Goal: Task Accomplishment & Management: Complete application form

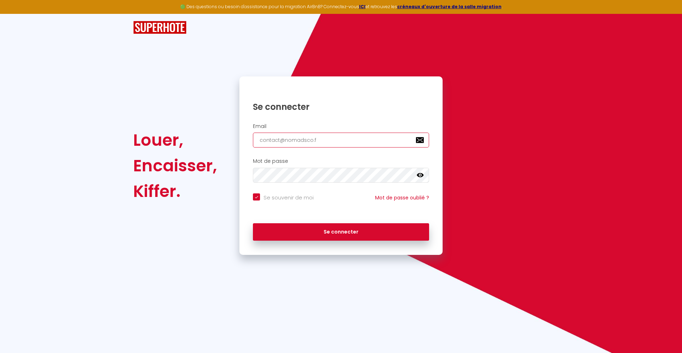
type input "[EMAIL_ADDRESS][DOMAIN_NAME]"
checkbox input "true"
type input "[EMAIL_ADDRESS][DOMAIN_NAME]"
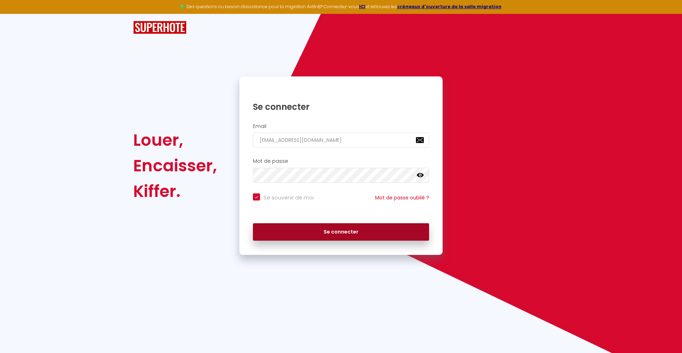
click at [341, 232] on button "Se connecter" at bounding box center [341, 232] width 176 height 18
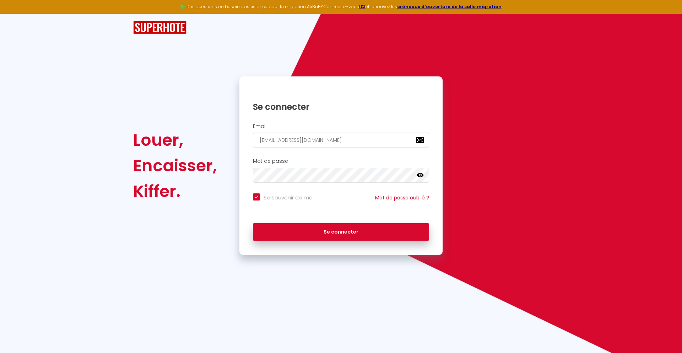
checkbox input "true"
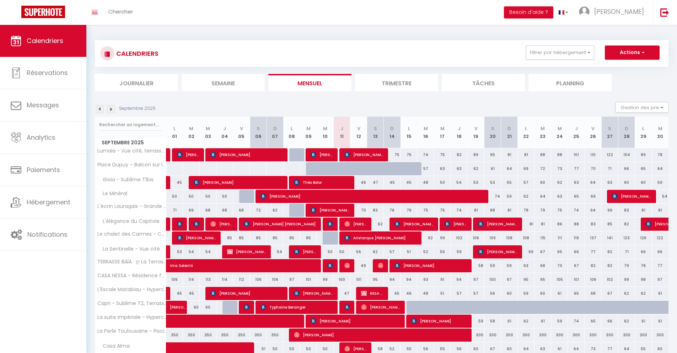
click at [136, 82] on li "Journalier" at bounding box center [136, 82] width 83 height 17
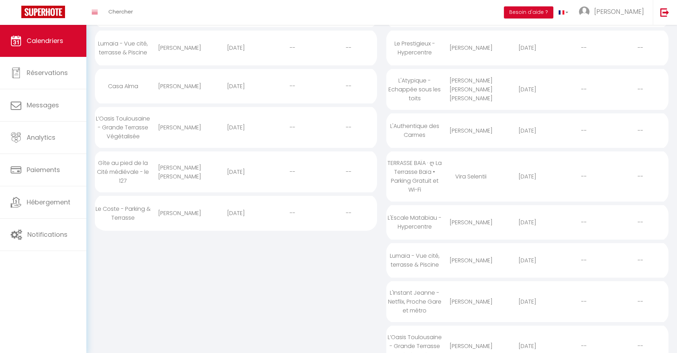
scroll to position [260, 0]
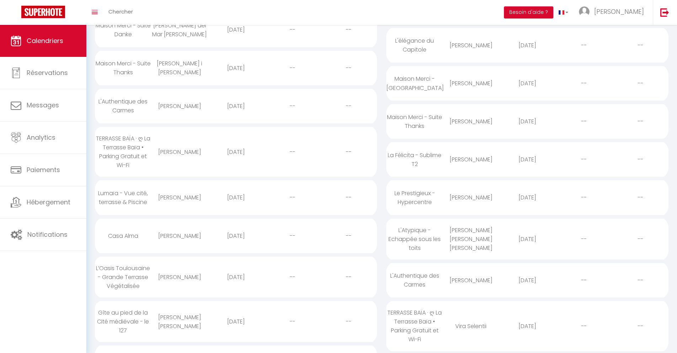
click at [527, 326] on div "[DATE]" at bounding box center [527, 325] width 56 height 23
select select "0"
select select "1"
select select
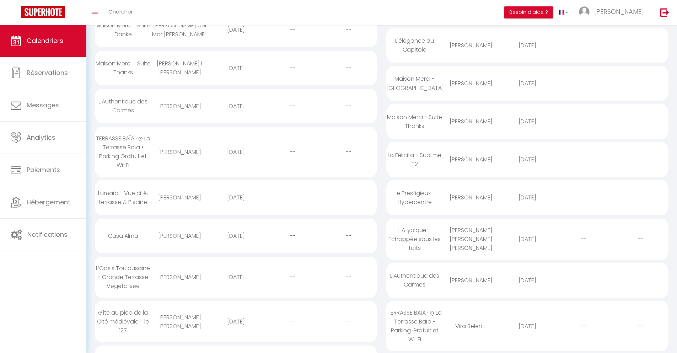
select select
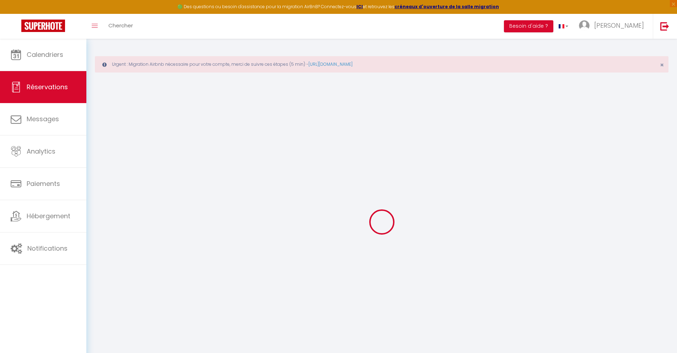
select select
checkbox input "false"
type textarea "** THIS RESERVATION HAS BEEN PRE-PAID ** BOOKING NOTE : Payment charge is EUR 1…"
type input "40"
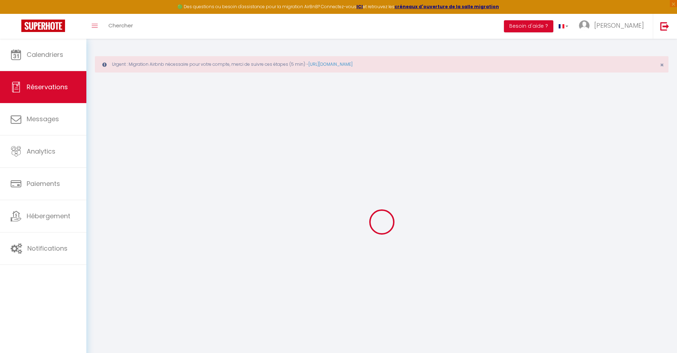
type input "3.12"
select select
checkbox input "false"
select select
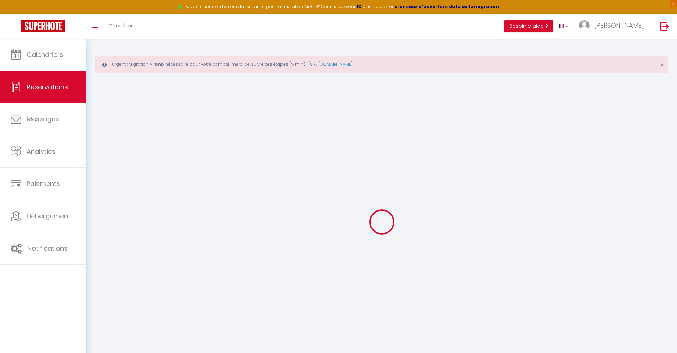
select select
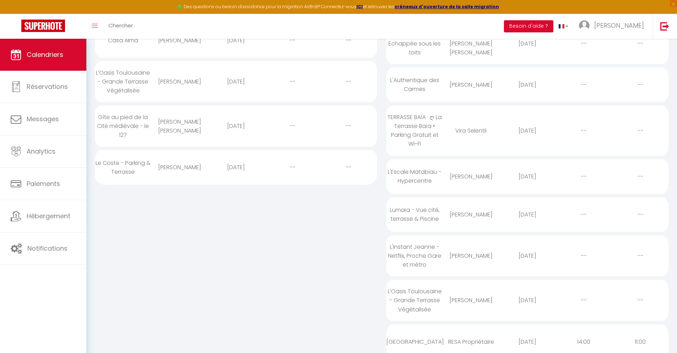
scroll to position [342, 0]
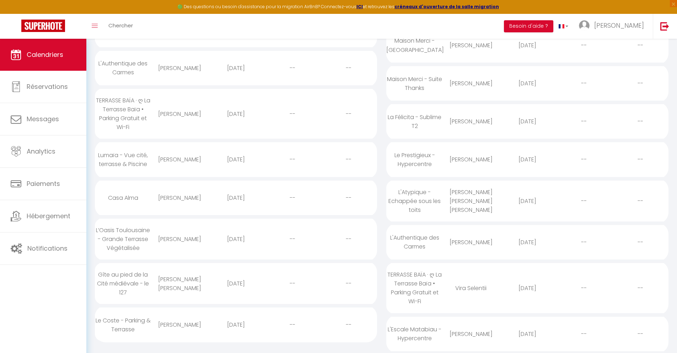
click at [527, 334] on div "[DATE]" at bounding box center [527, 333] width 56 height 23
select select "0"
select select "1"
select select
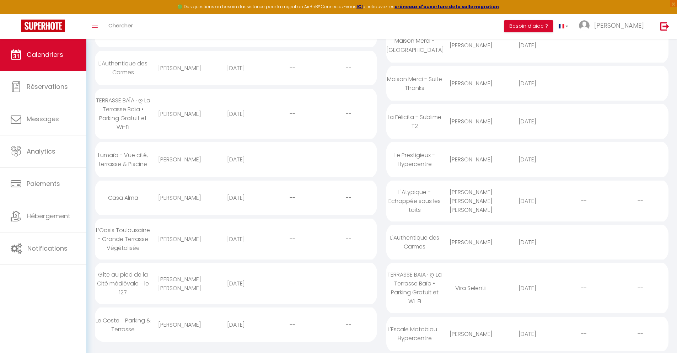
select select
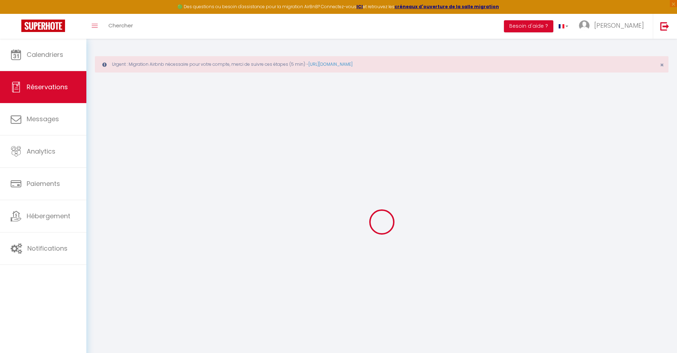
type input "[PERSON_NAME]"
type input "Ekotolongo"
type input "[EMAIL_ADDRESS][DOMAIN_NAME]"
type input "[PHONE_NUMBER]"
type input "."
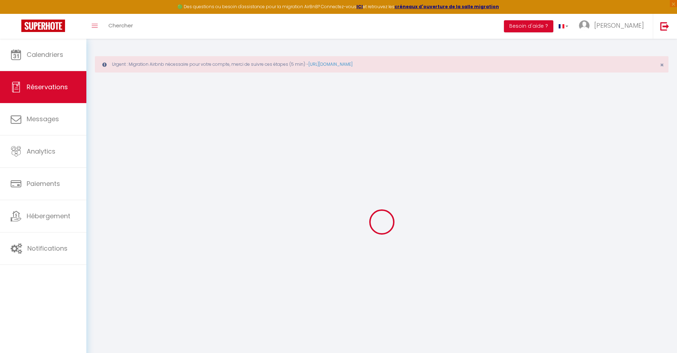
select select "FR"
type input "30.82"
type input "2.67"
select select "66076"
select select "1"
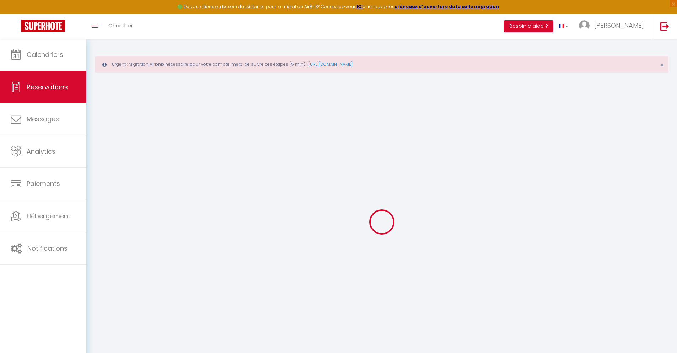
select select
type input "1"
select select "12"
select select
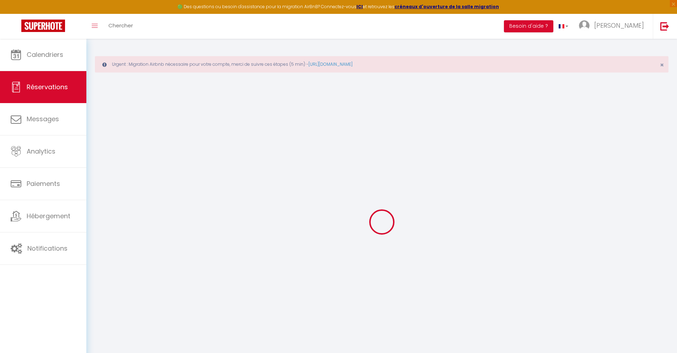
type input "141.3"
checkbox input "false"
type input "0"
select select "2"
type input "0"
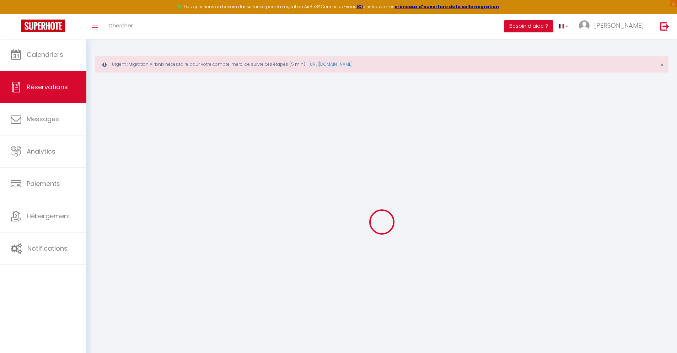
type input "0"
select select
select select "14"
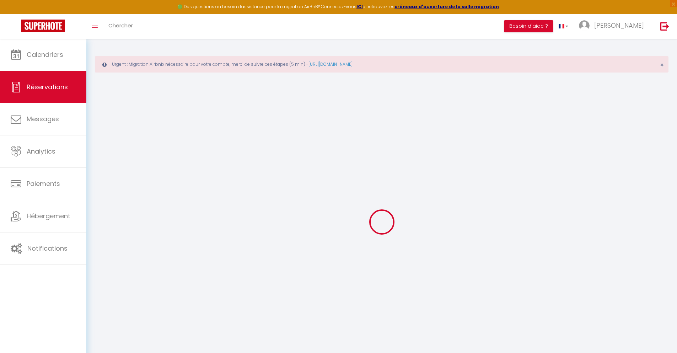
checkbox input "false"
select select
checkbox input "false"
select select
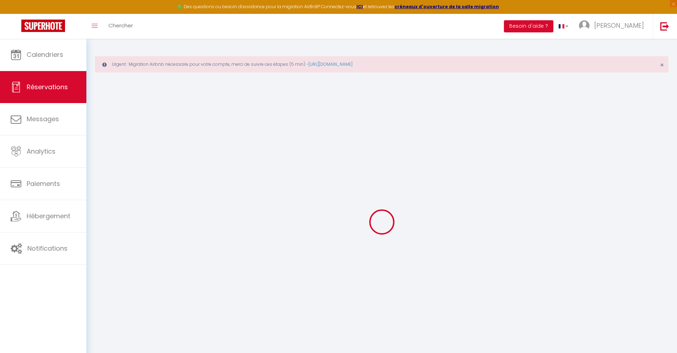
select select
checkbox input "false"
type textarea "** THIS RESERVATION HAS BEEN PRE-PAID ** BOOKING NOTE : Payment charge is EUR 2…"
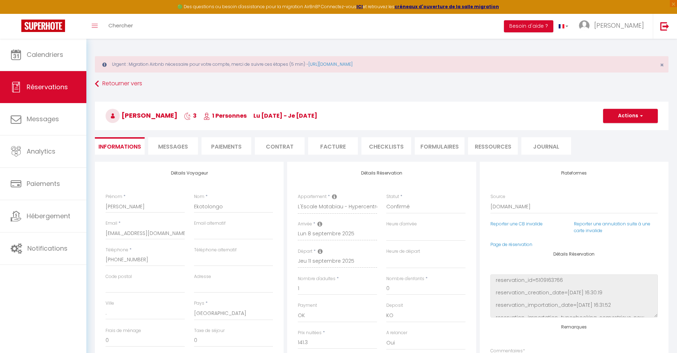
type input "40"
type input "9.25"
select select
checkbox input "false"
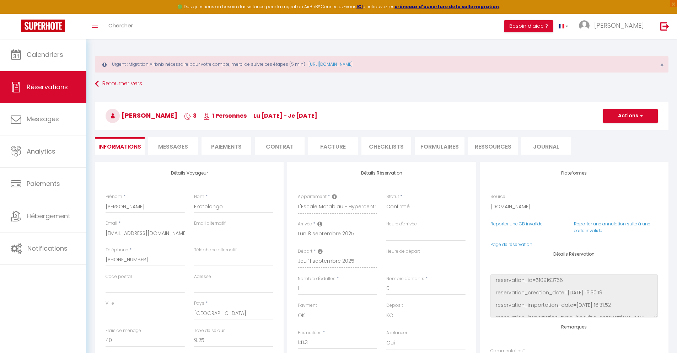
select select
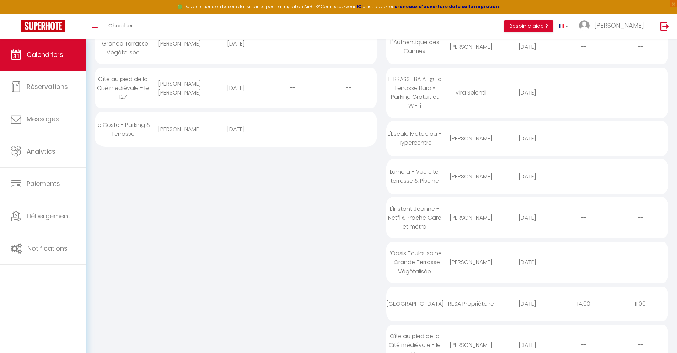
scroll to position [380, 0]
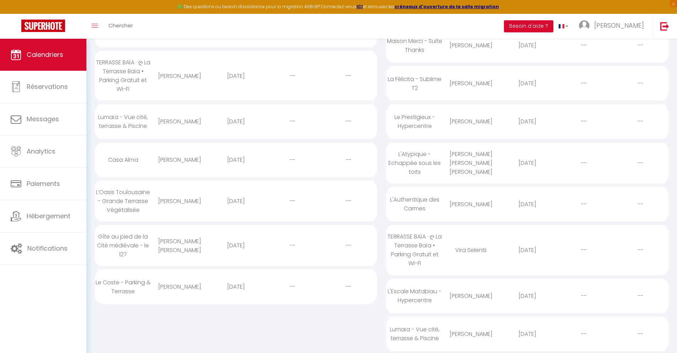
click at [527, 334] on div "[DATE]" at bounding box center [527, 333] width 56 height 23
select select "0"
select select "1"
select select
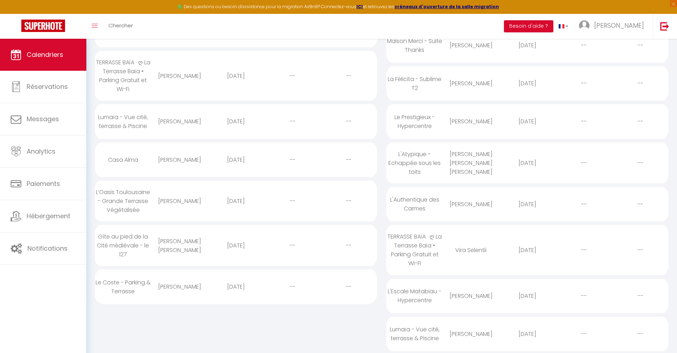
select select
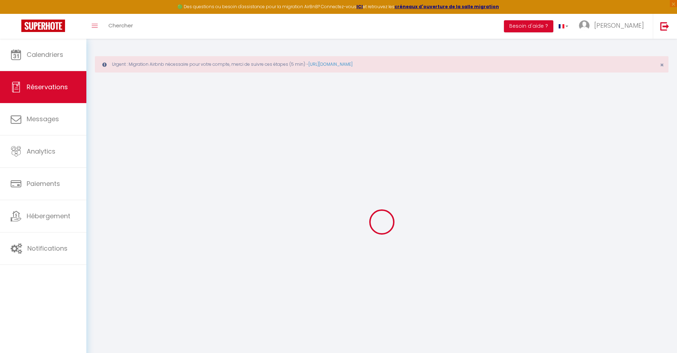
select select
checkbox input "false"
select select
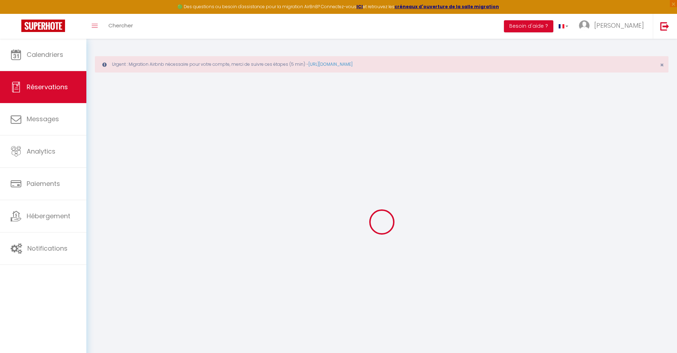
checkbox input "false"
type textarea "** THIS RESERVATION HAS BEEN PRE-PAID ** BOOKING NOTE : Payment charge is EUR 2…"
type input "48"
type input "9.54"
select select
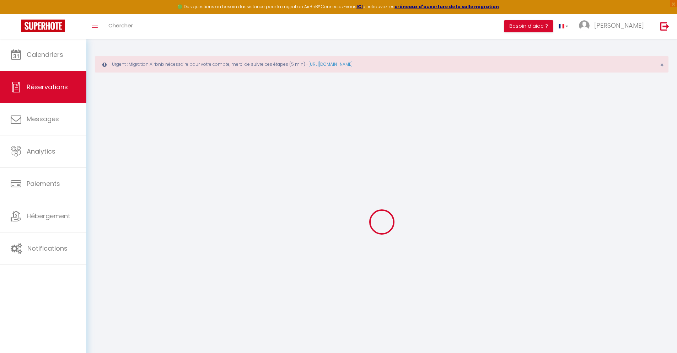
select select
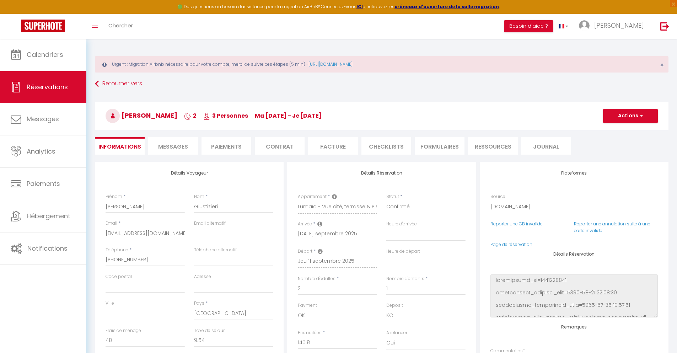
checkbox input "false"
select select
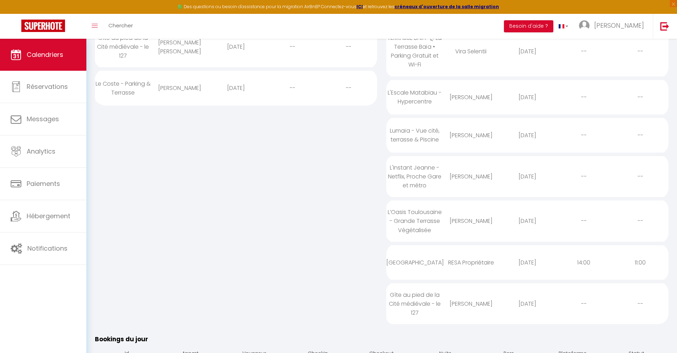
scroll to position [425, 0]
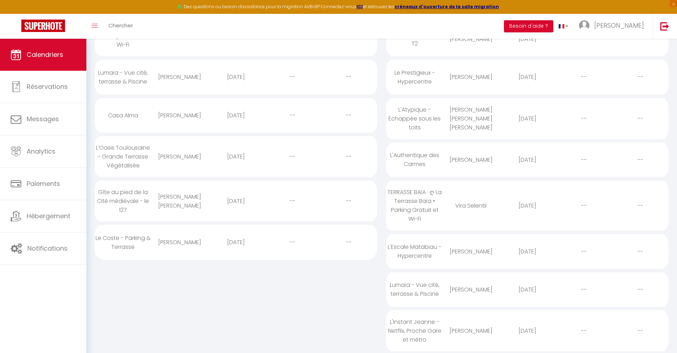
click at [527, 330] on div "[DATE]" at bounding box center [527, 330] width 56 height 23
select select "0"
select select "1"
select select
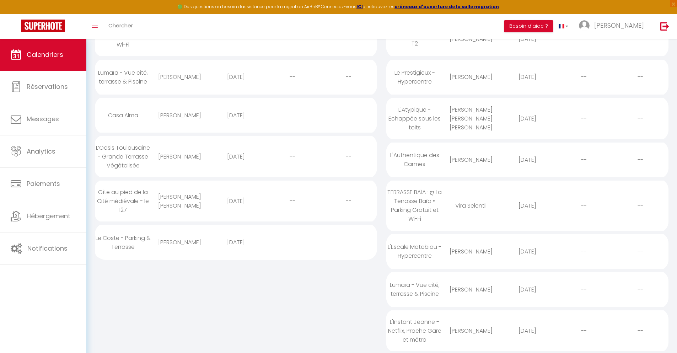
select select
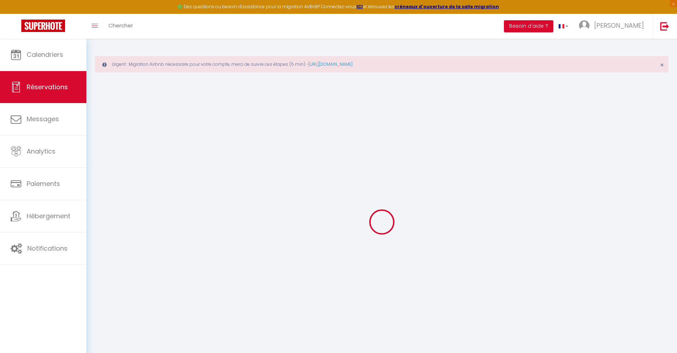
select select
checkbox input "false"
select select
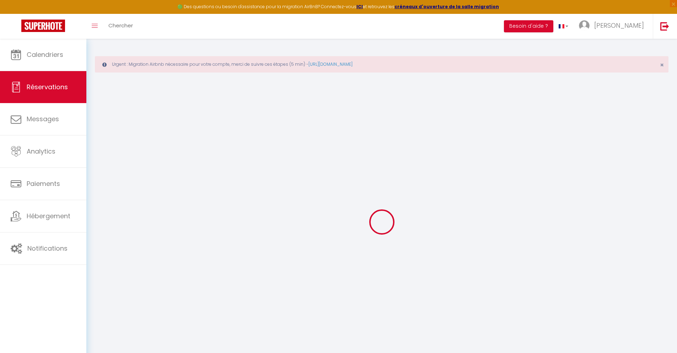
checkbox input "false"
type textarea "** THIS RESERVATION HAS BEEN PRE-PAID ** BOOKING NOTE : Payment charge is EUR 3…"
type input "35"
type input "11.74"
select select
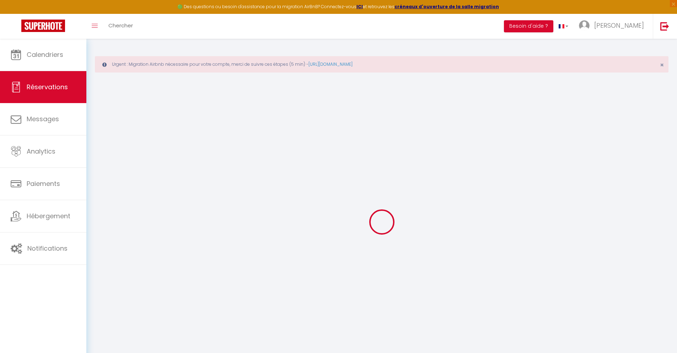
select select
checkbox input "false"
select select
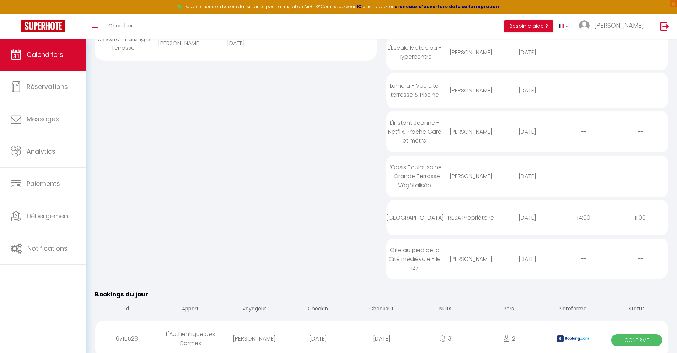
scroll to position [469, 0]
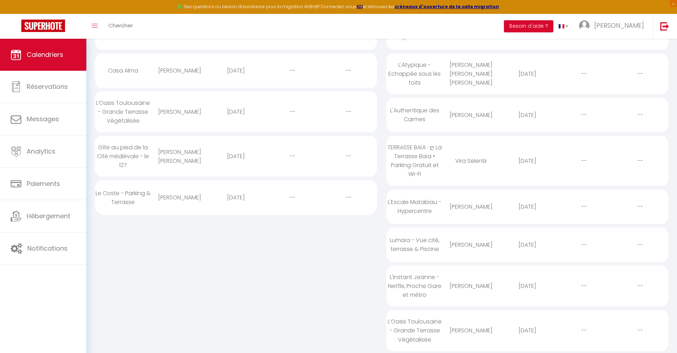
click at [527, 330] on div "[DATE]" at bounding box center [527, 330] width 56 height 23
select select "0"
select select "1"
select select
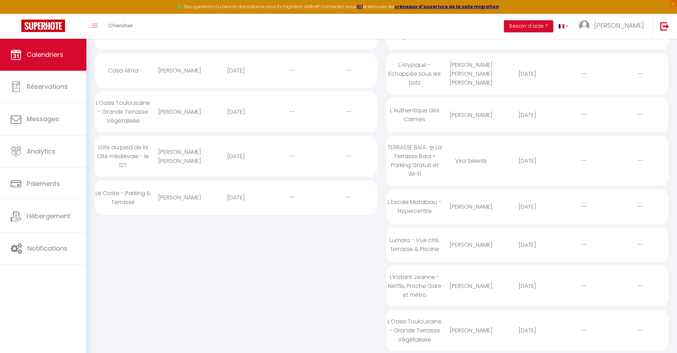
select select
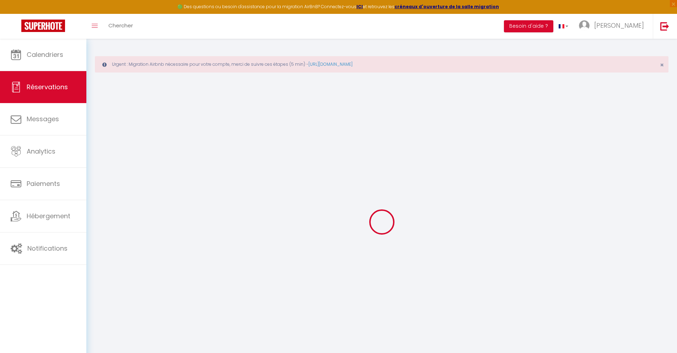
select select
checkbox input "false"
select select
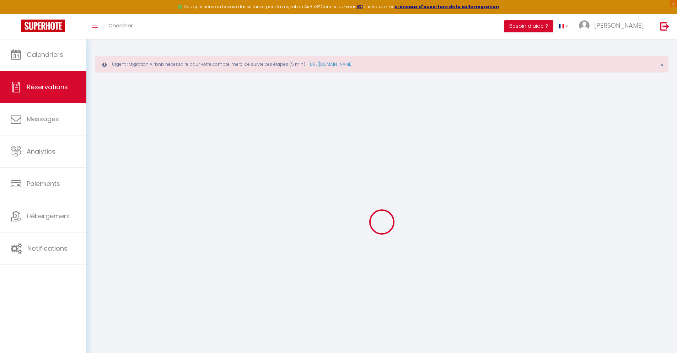
checkbox input "false"
type textarea "** THIS RESERVATION HAS BEEN PRE-PAID ** BOOKING NOTE : Payment charge is EUR 1…"
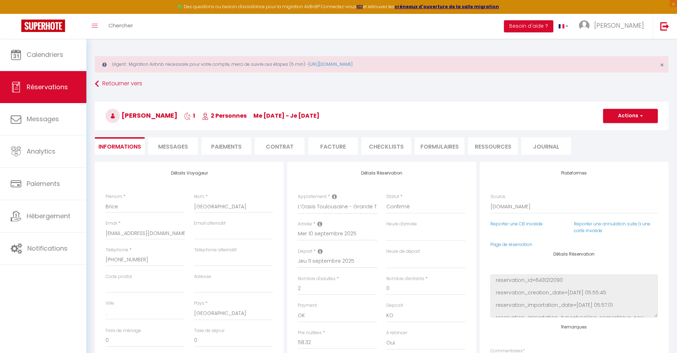
type input "40"
type input "3.82"
select select
checkbox input "false"
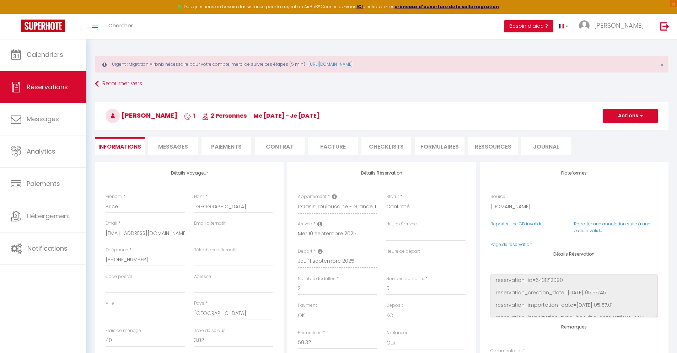
select select
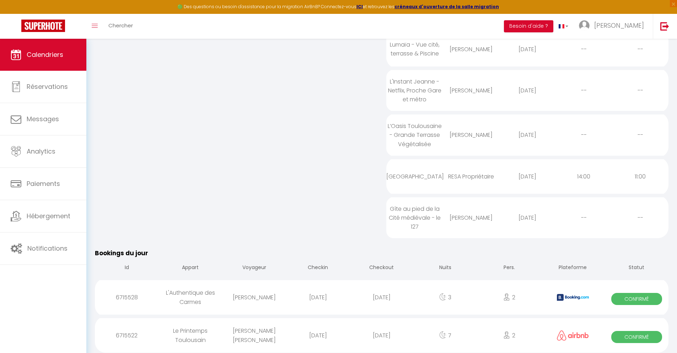
scroll to position [507, 0]
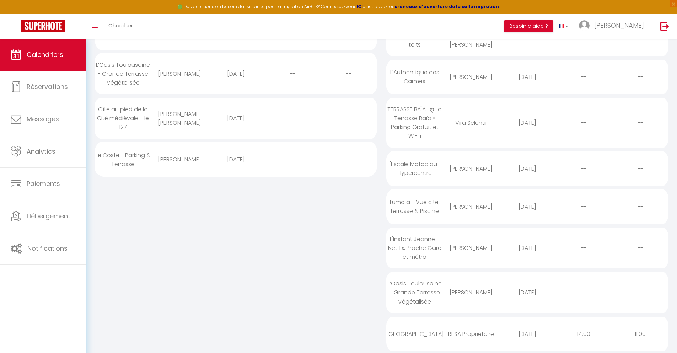
click at [527, 334] on div "[DATE]" at bounding box center [527, 333] width 56 height 23
select select "0"
select select "1"
select select
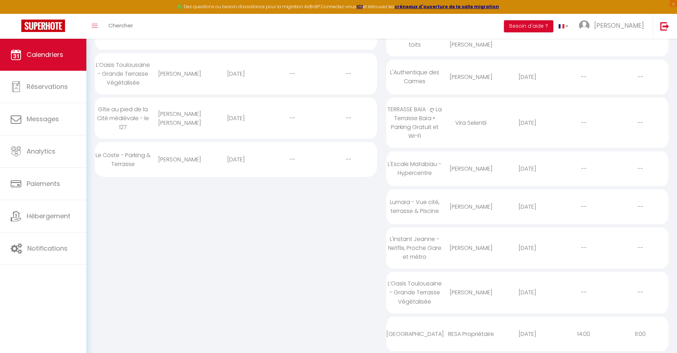
select select
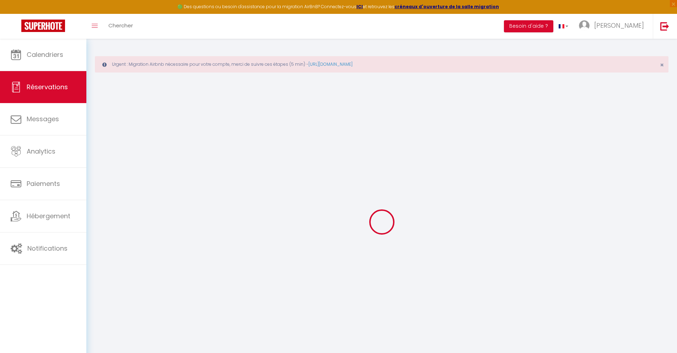
select select
checkbox input "false"
select select
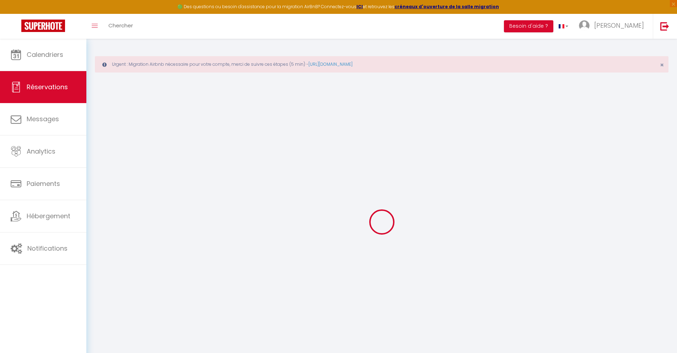
select select
checkbox input "false"
select select
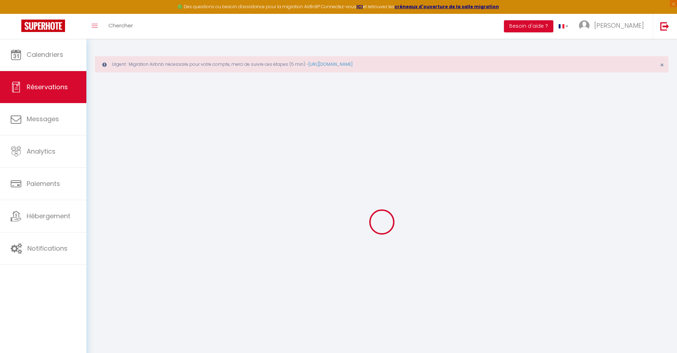
select select
checkbox input "false"
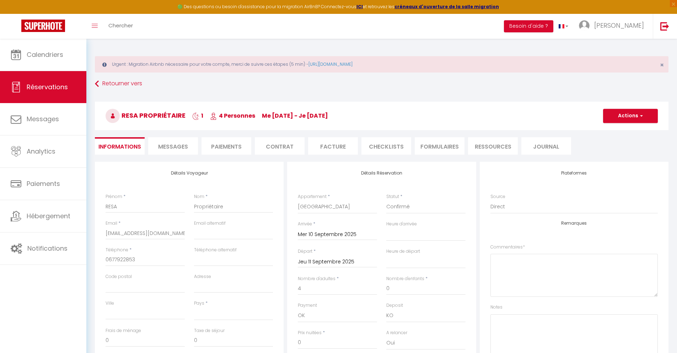
select select
checkbox input "false"
select select "14:00"
select select "11:00"
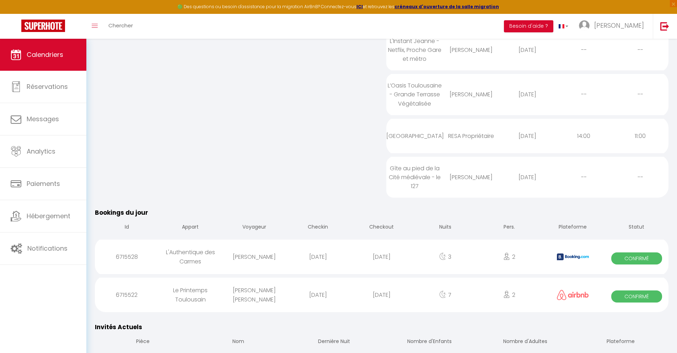
scroll to position [550, 0]
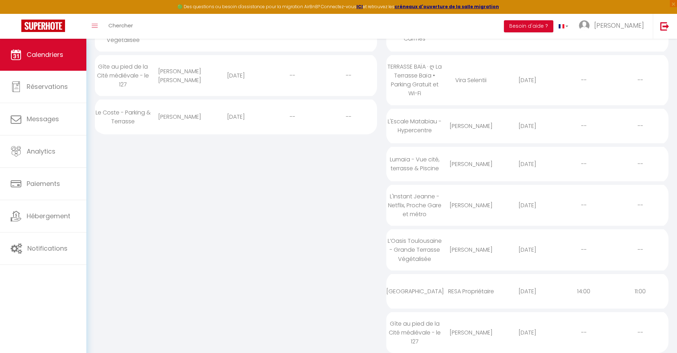
click at [527, 331] on div "[DATE]" at bounding box center [527, 332] width 56 height 23
select select "0"
select select "1"
select select
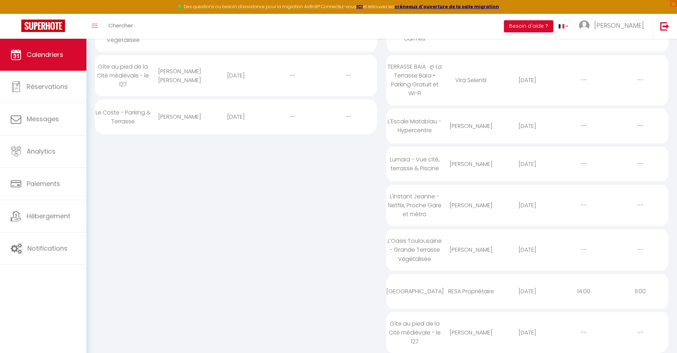
select select
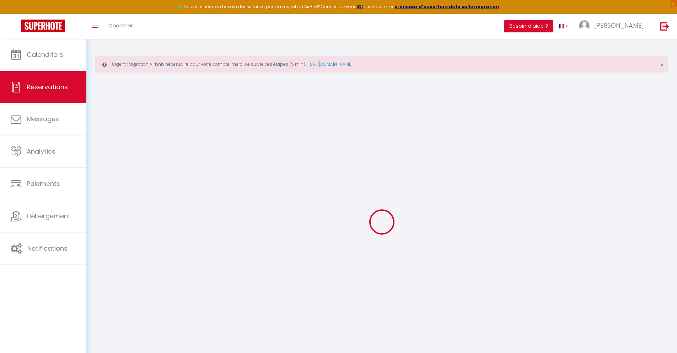
select select
checkbox input "false"
select select
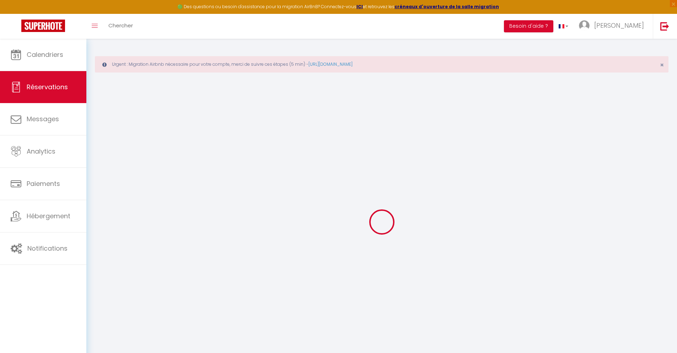
select select
checkbox input "false"
select select
type input "20"
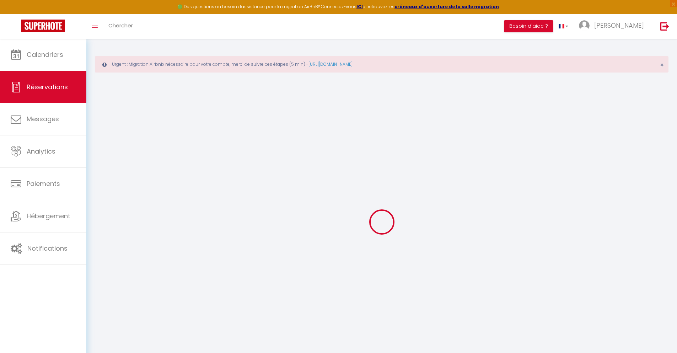
type input "14.4"
select select
checkbox input "false"
select select
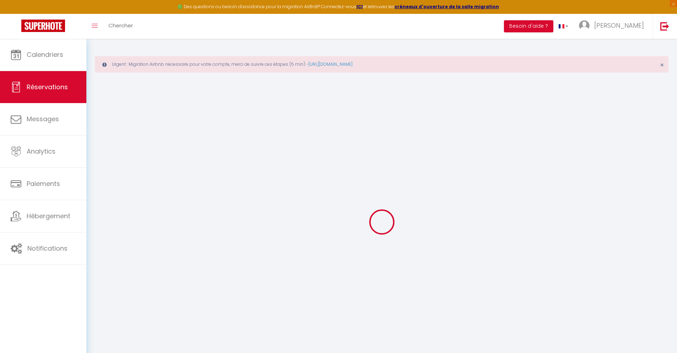
checkbox input "false"
select select
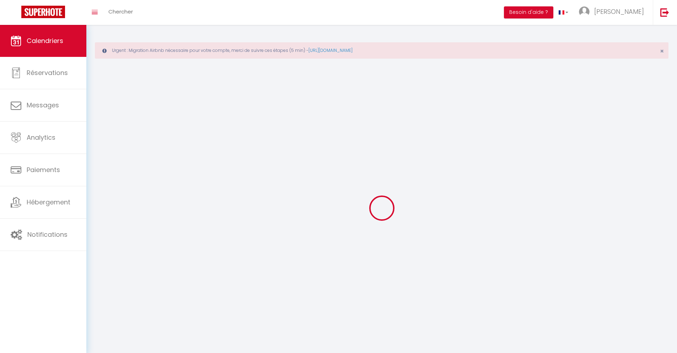
scroll to position [39, 0]
